Goal: Check status: Check status

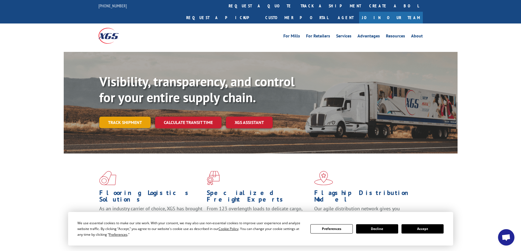
click at [129, 117] on link "Track shipment" at bounding box center [124, 122] width 51 height 11
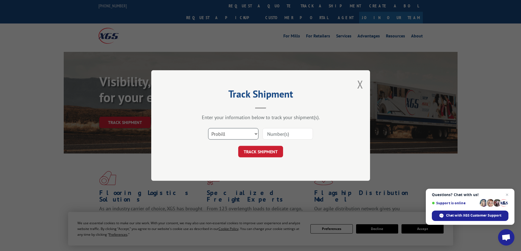
click at [219, 134] on select "Select category... Probill BOL PO" at bounding box center [233, 133] width 50 height 11
select select "bol"
click at [208, 128] on select "Select category... Probill BOL PO" at bounding box center [233, 133] width 50 height 11
click at [279, 132] on input at bounding box center [288, 133] width 50 height 11
paste input "5148076"
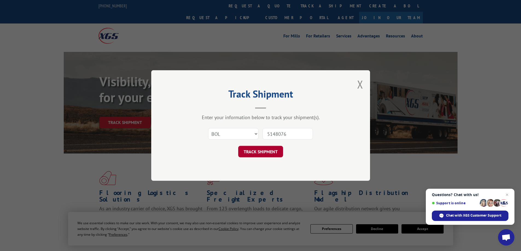
type input "5148076"
click at [257, 152] on button "TRACK SHIPMENT" at bounding box center [260, 151] width 45 height 11
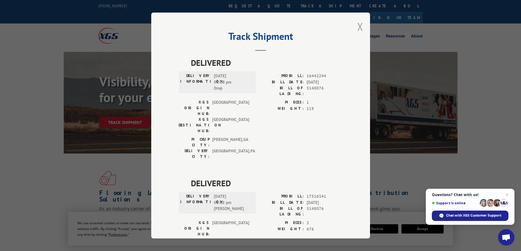
click at [359, 27] on button "Close modal" at bounding box center [360, 26] width 6 height 15
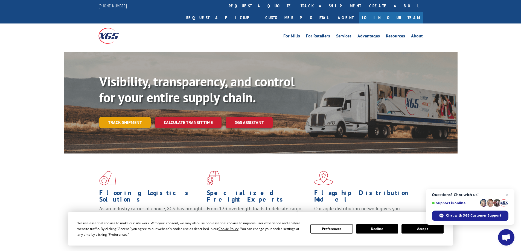
click at [123, 117] on link "Track shipment" at bounding box center [124, 122] width 51 height 11
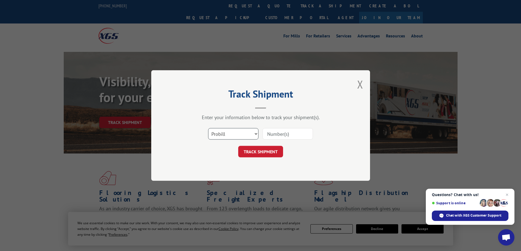
click at [232, 133] on select "Select category... Probill BOL PO" at bounding box center [233, 133] width 50 height 11
select select "bol"
click at [208, 128] on select "Select category... Probill BOL PO" at bounding box center [233, 133] width 50 height 11
click at [277, 132] on input at bounding box center [288, 133] width 50 height 11
paste input "6004298"
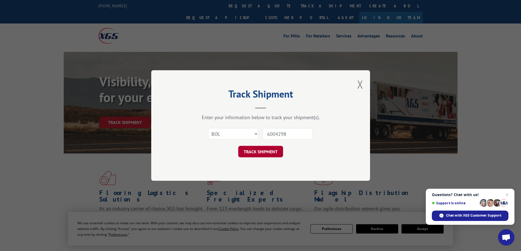
type input "6004298"
click at [260, 157] on button "TRACK SHIPMENT" at bounding box center [260, 151] width 45 height 11
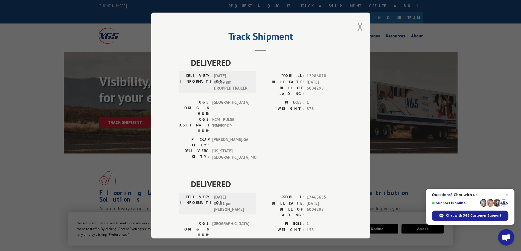
click at [358, 25] on button "Close modal" at bounding box center [360, 26] width 6 height 15
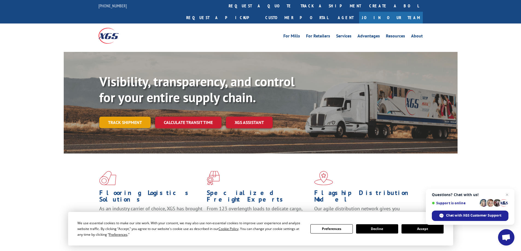
click at [117, 117] on link "Track shipment" at bounding box center [124, 122] width 51 height 11
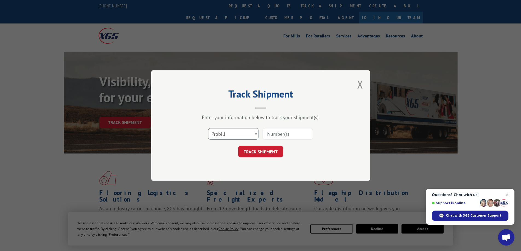
click at [224, 137] on select "Select category... Probill BOL PO" at bounding box center [233, 133] width 50 height 11
select select "po"
click at [208, 128] on select "Select category... Probill BOL PO" at bounding box center [233, 133] width 50 height 11
click at [279, 135] on input at bounding box center [288, 133] width 50 height 11
paste input "12509955"
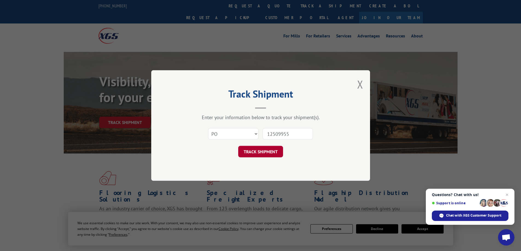
type input "12509955"
click at [258, 151] on button "TRACK SHIPMENT" at bounding box center [260, 151] width 45 height 11
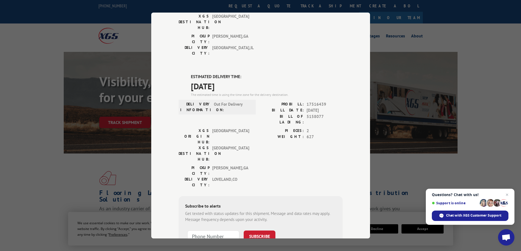
scroll to position [114, 0]
